Goal: Entertainment & Leisure: Consume media (video, audio)

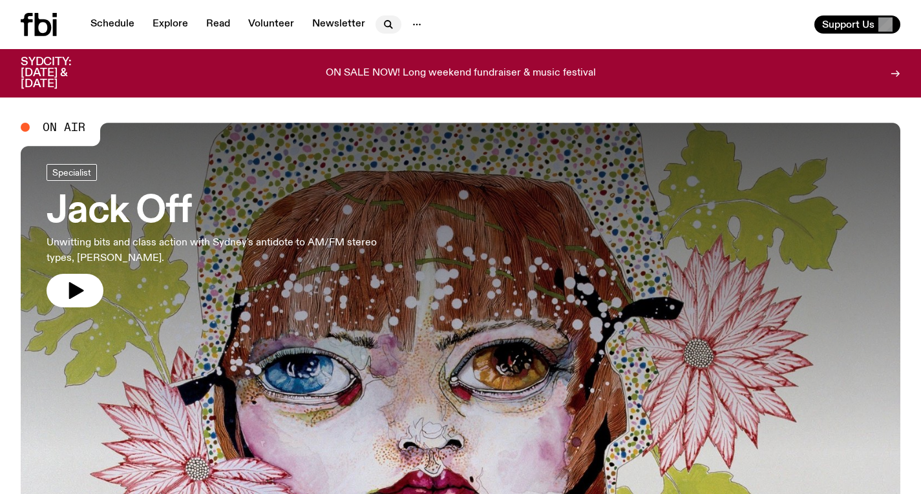
click at [381, 25] on icon "button" at bounding box center [389, 25] width 16 height 16
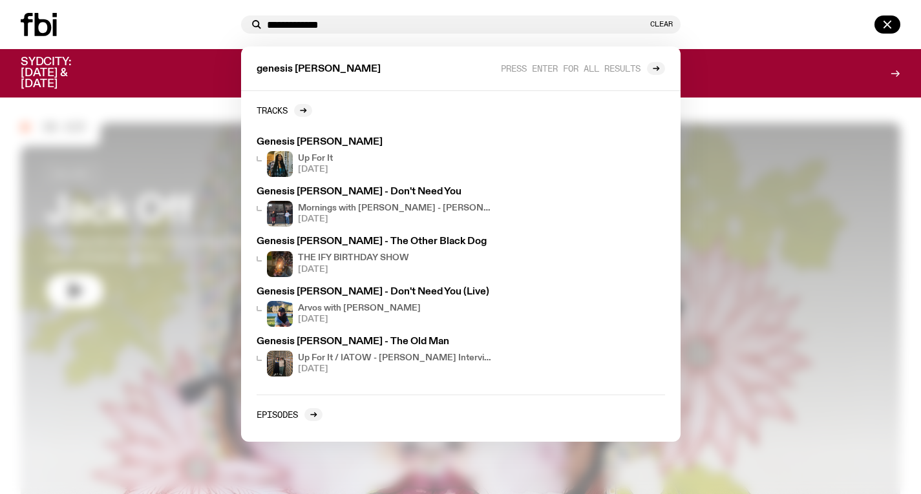
click at [361, 26] on input "**********" at bounding box center [457, 24] width 381 height 11
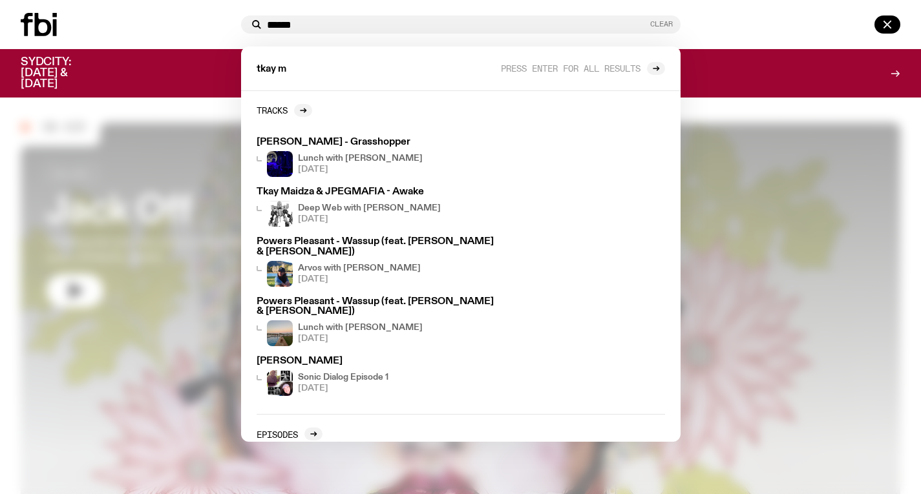
type input "******"
click at [657, 25] on button "Clear" at bounding box center [661, 24] width 23 height 7
